Goal: Task Accomplishment & Management: Manage account settings

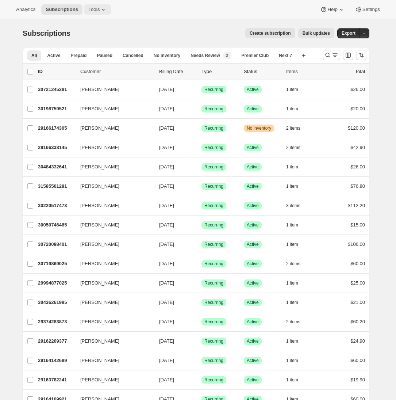
click at [99, 11] on span "Tools" at bounding box center [93, 10] width 11 height 6
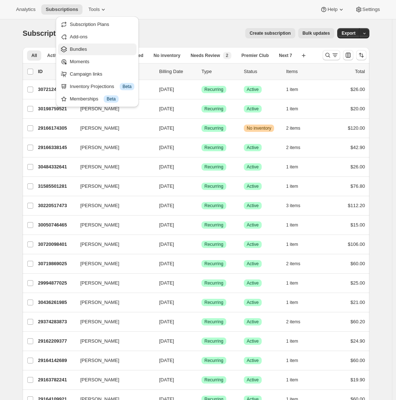
click at [83, 50] on span "Bundles" at bounding box center [78, 48] width 17 height 5
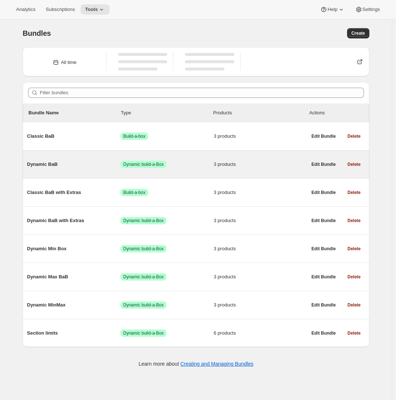
click at [75, 167] on span "Dynamic BaB" at bounding box center [74, 164] width 94 height 7
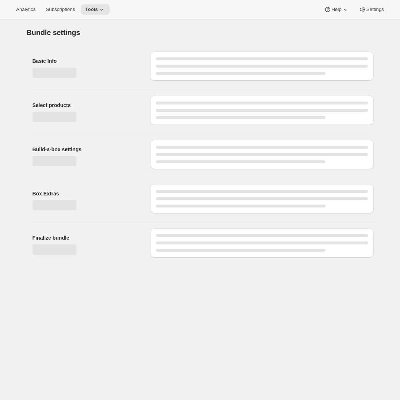
type input "Dynamic BaB"
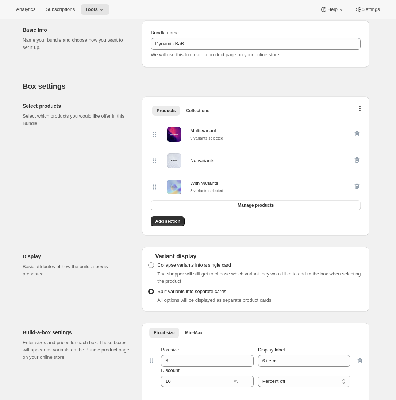
scroll to position [102, 0]
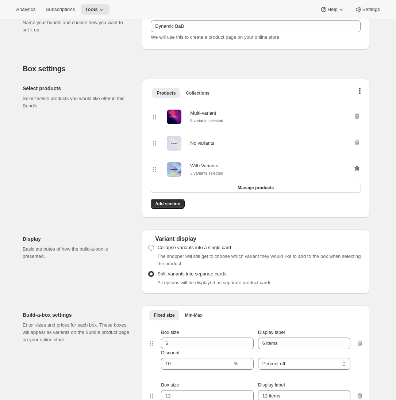
click at [360, 141] on icon "button" at bounding box center [357, 142] width 7 height 7
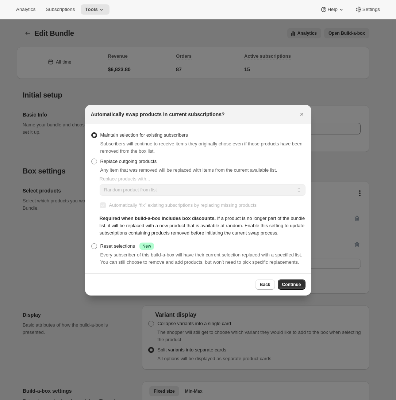
scroll to position [0, 0]
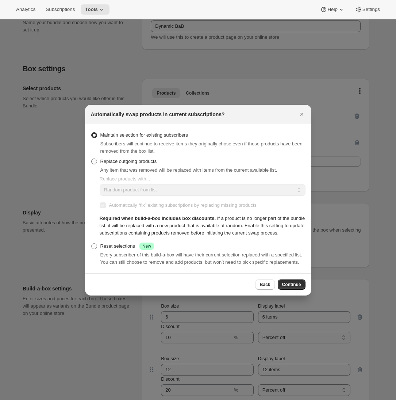
click at [98, 156] on label "Replace outgoing products" at bounding box center [124, 161] width 66 height 10
click at [92, 159] on input "Replace outgoing products" at bounding box center [91, 159] width 0 height 0
radio input "true"
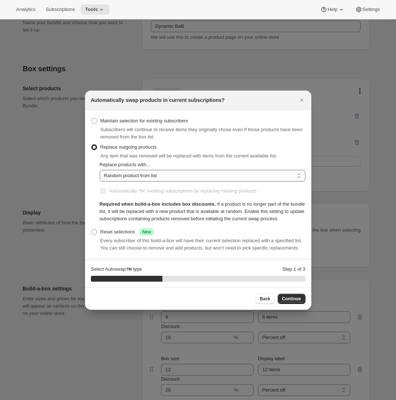
click at [138, 170] on select "Random product from list Matching product type Select specific replacements" at bounding box center [203, 176] width 206 height 12
select select "selection"
click at [100, 170] on select "Random product from list Matching product type Select specific replacements" at bounding box center [203, 176] width 206 height 12
click at [285, 302] on span "Continue" at bounding box center [291, 299] width 19 height 6
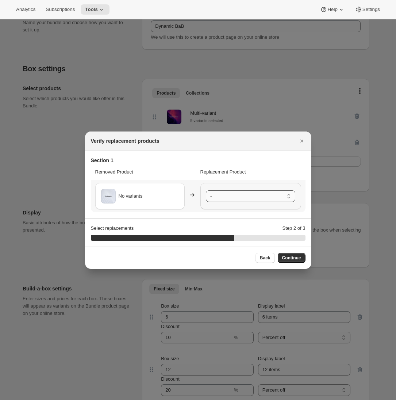
click at [233, 198] on select "- Multi-variant - Small / Red Multi-variant - Small / Blue Multi-variant - Smal…" at bounding box center [251, 196] width 90 height 12
drag, startPoint x: 289, startPoint y: 256, endPoint x: 184, endPoint y: 217, distance: 111.6
click at [184, 217] on div "Verify replacement products Section 1 Removed Product Replacement Product No va…" at bounding box center [198, 200] width 227 height 137
click at [293, 257] on span "Continue" at bounding box center [291, 258] width 19 height 6
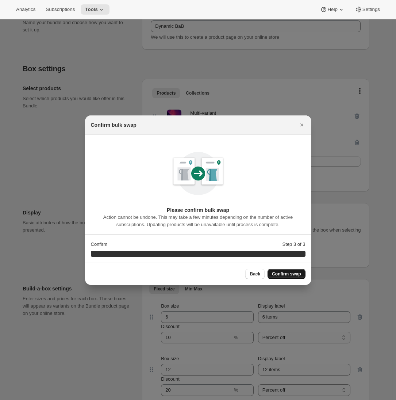
click at [281, 273] on span "Confirm swap" at bounding box center [286, 274] width 29 height 6
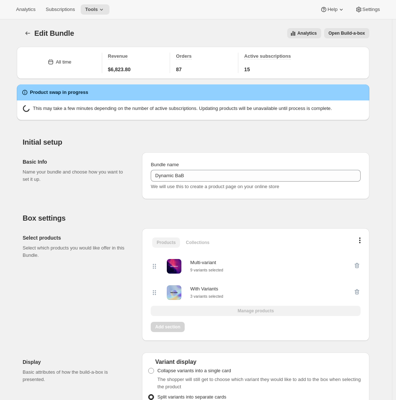
click at [127, 249] on p "Select which products you would like offer in this Bundle." at bounding box center [77, 251] width 108 height 15
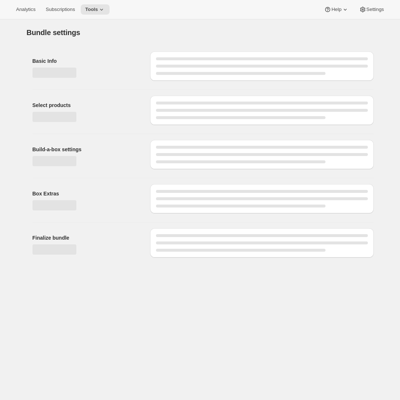
type input "Dynamic BaB"
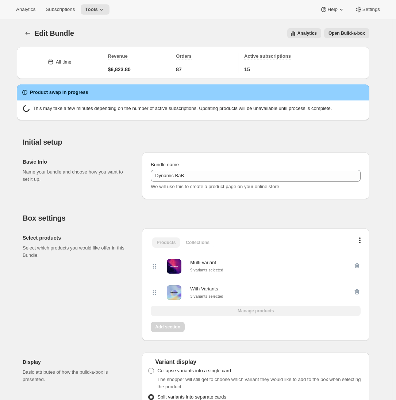
click at [101, 16] on div "Analytics Subscriptions Tools Help Settings" at bounding box center [198, 9] width 396 height 19
click at [103, 11] on icon at bounding box center [101, 9] width 7 height 7
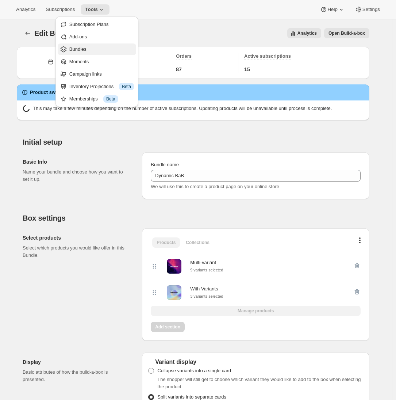
click at [93, 53] on button "Bundles" at bounding box center [97, 49] width 79 height 12
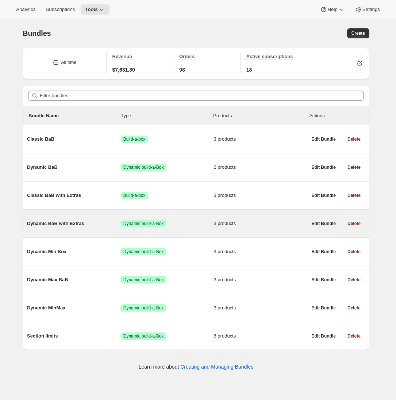
click at [90, 224] on span "Dynamic BaB with Extras" at bounding box center [74, 223] width 94 height 7
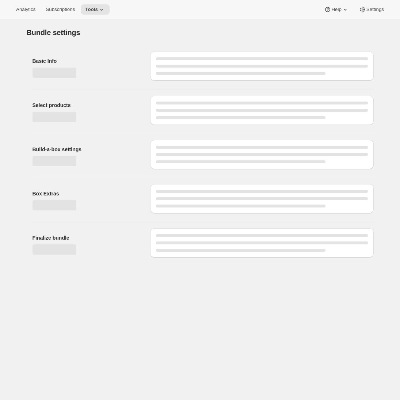
type input "Dynamic BaB with Extras"
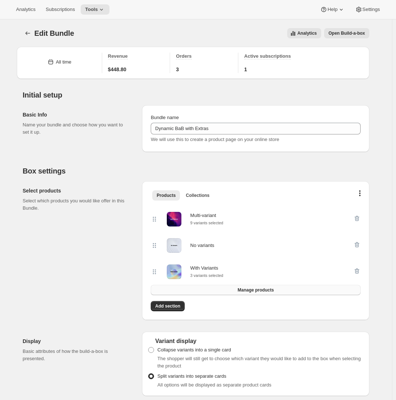
click at [264, 290] on span "Manage products" at bounding box center [256, 290] width 36 height 6
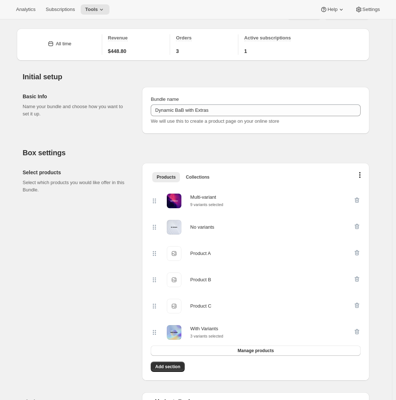
scroll to position [62, 0]
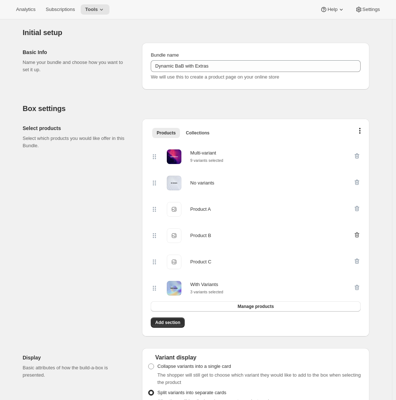
click at [358, 235] on icon "button" at bounding box center [357, 234] width 5 height 5
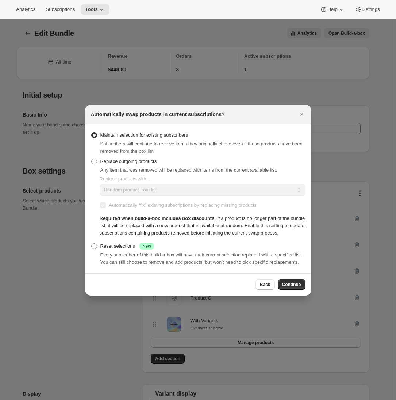
scroll to position [0, 0]
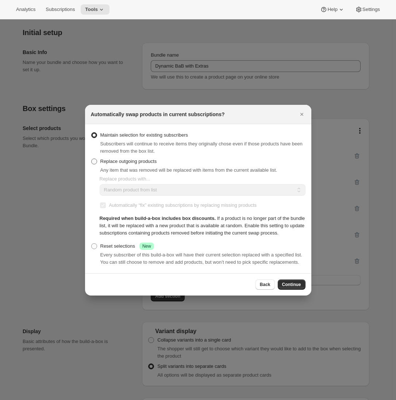
click at [138, 159] on span "Replace outgoing products" at bounding box center [128, 161] width 57 height 5
click at [92, 159] on input "Replace outgoing products" at bounding box center [91, 159] width 0 height 0
radio input "true"
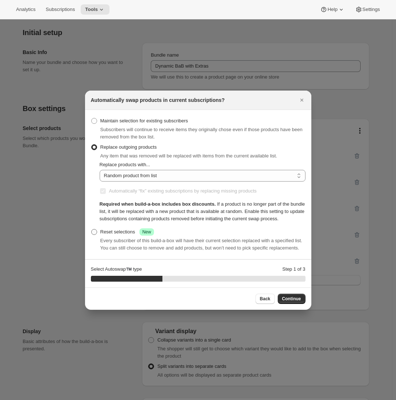
click at [111, 233] on div "Reset selections Success New" at bounding box center [127, 231] width 54 height 7
click at [92, 229] on input "Reset selections Success New" at bounding box center [91, 229] width 0 height 0
radio input "true"
click at [122, 144] on span "Replace outgoing products" at bounding box center [128, 146] width 57 height 5
click at [92, 144] on input "Replace outgoing products" at bounding box center [91, 144] width 0 height 0
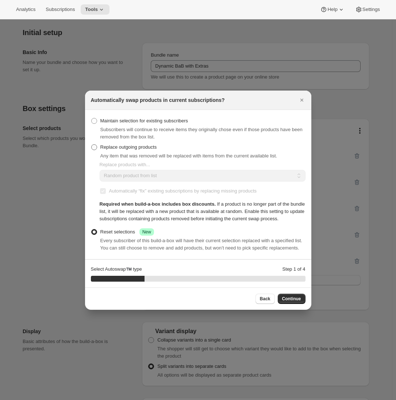
radio input "true"
click at [302, 96] on icon "Close" at bounding box center [302, 99] width 7 height 7
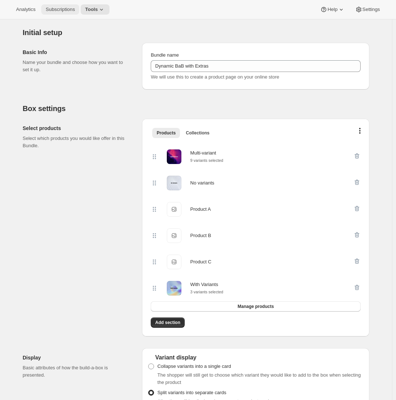
click at [65, 10] on span "Subscriptions" at bounding box center [60, 10] width 29 height 6
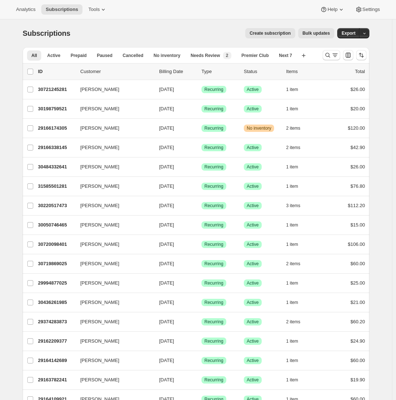
click at [325, 32] on span "Bulk updates" at bounding box center [316, 33] width 27 height 6
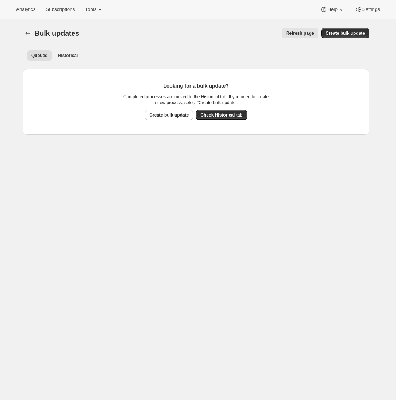
click at [185, 232] on div "Bulk updates. This page is ready Bulk updates Refresh page More actions Refresh…" at bounding box center [196, 219] width 392 height 400
click at [77, 55] on span "Historical" at bounding box center [68, 56] width 20 height 6
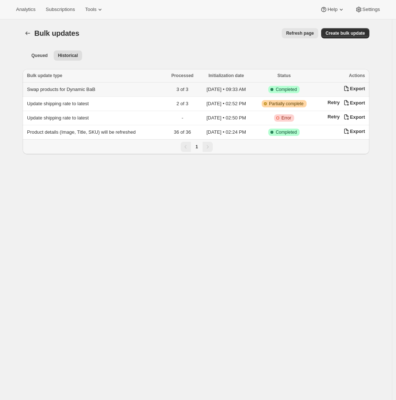
click at [66, 89] on span "Swap products for Dynamic BaB" at bounding box center [61, 89] width 68 height 5
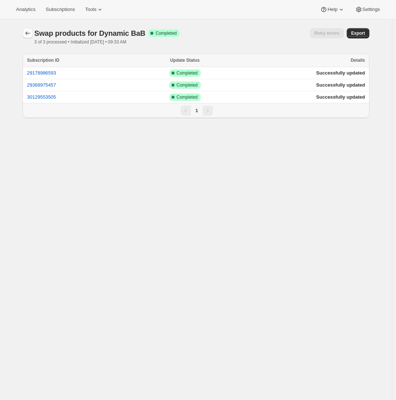
click at [29, 35] on icon "button" at bounding box center [27, 33] width 7 height 7
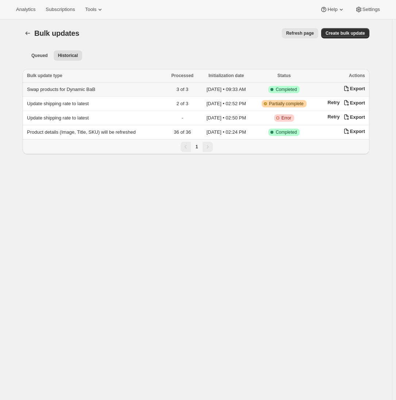
click at [92, 88] on span "Swap products for Dynamic BaB" at bounding box center [61, 89] width 68 height 5
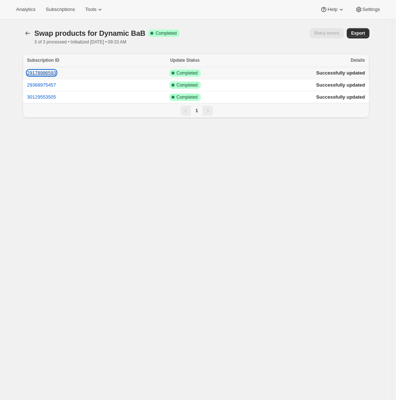
click at [56, 74] on button "29178986593" at bounding box center [41, 72] width 29 height 5
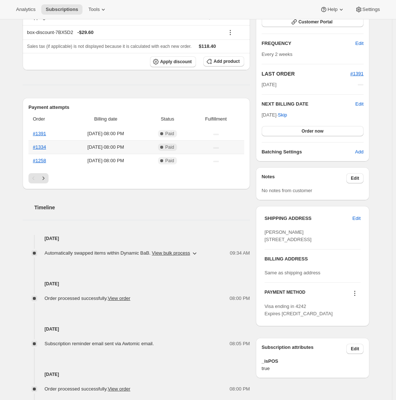
scroll to position [123, 0]
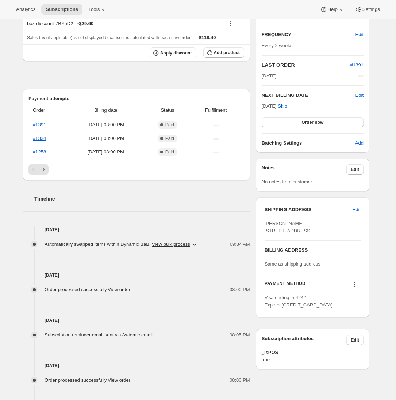
click at [198, 244] on icon "button" at bounding box center [194, 244] width 7 height 7
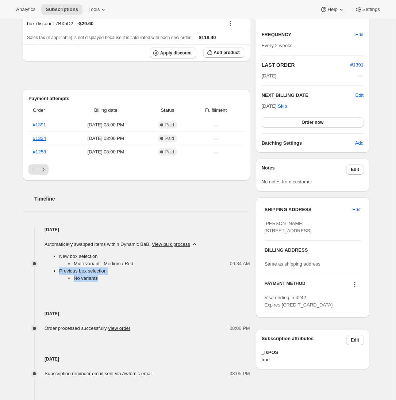
drag, startPoint x: 110, startPoint y: 278, endPoint x: 62, endPoint y: 273, distance: 47.3
click at [62, 273] on li "Previous box selection No variants" at bounding box center [128, 274] width 139 height 15
drag, startPoint x: 146, startPoint y: 262, endPoint x: 58, endPoint y: 258, distance: 88.2
click at [58, 258] on ul "New box selection Multi-variant - Medium / Red Previous box selection No varian…" at bounding box center [122, 267] width 154 height 29
click at [56, 251] on div "New box selection Multi-variant - Medium / Red Previous box selection No varian…" at bounding box center [122, 267] width 154 height 39
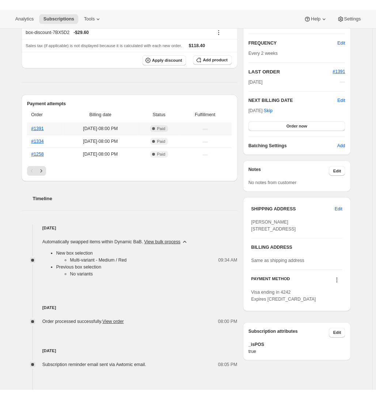
scroll to position [0, 0]
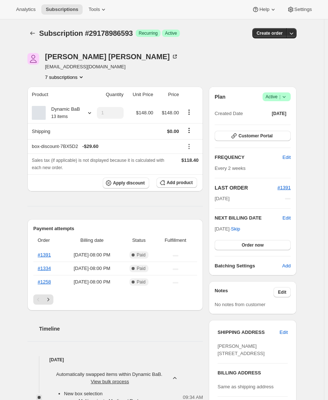
click at [10, 197] on div "Subscription #29178986593. This page is ready Subscription #29178986593 Success…" at bounding box center [162, 334] width 324 height 631
click at [7, 194] on div "Subscription #29178986593. This page is ready Subscription #29178986593 Success…" at bounding box center [162, 334] width 324 height 631
